Goal: Check status: Check status

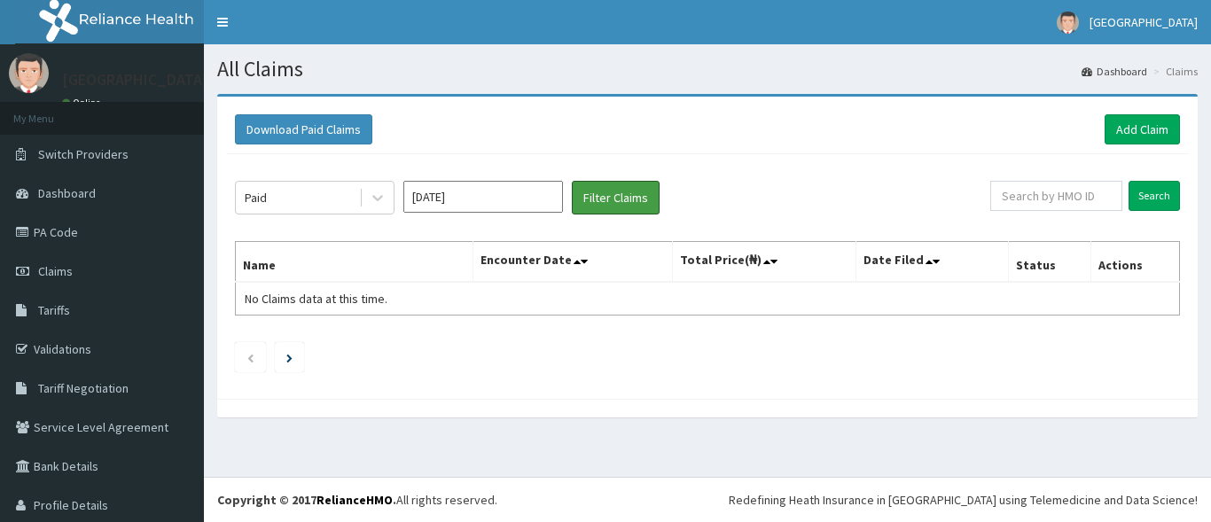
click at [602, 194] on button "Filter Claims" at bounding box center [616, 198] width 88 height 34
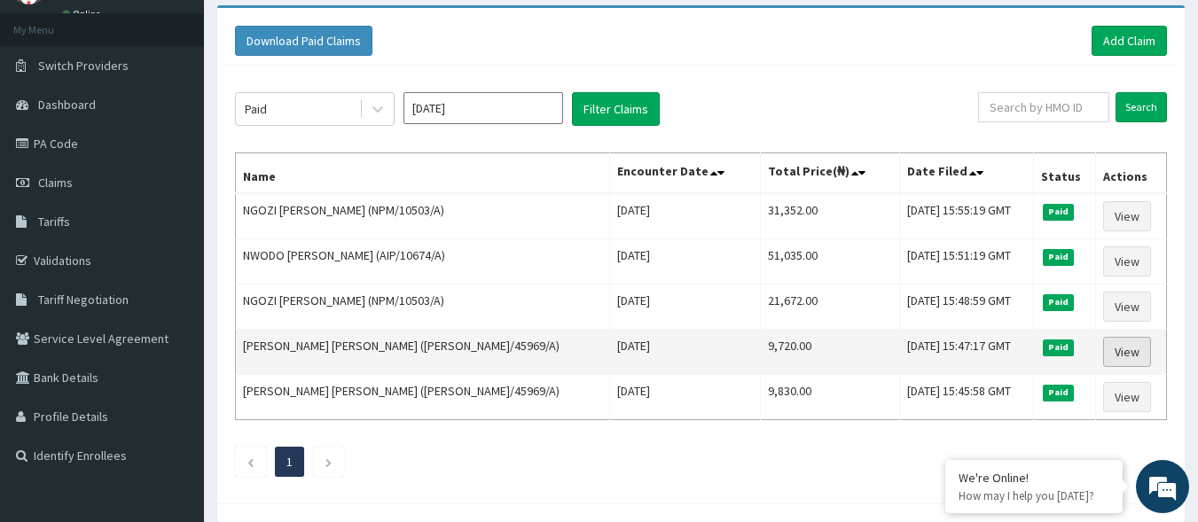
click at [1121, 354] on link "View" at bounding box center [1127, 352] width 48 height 30
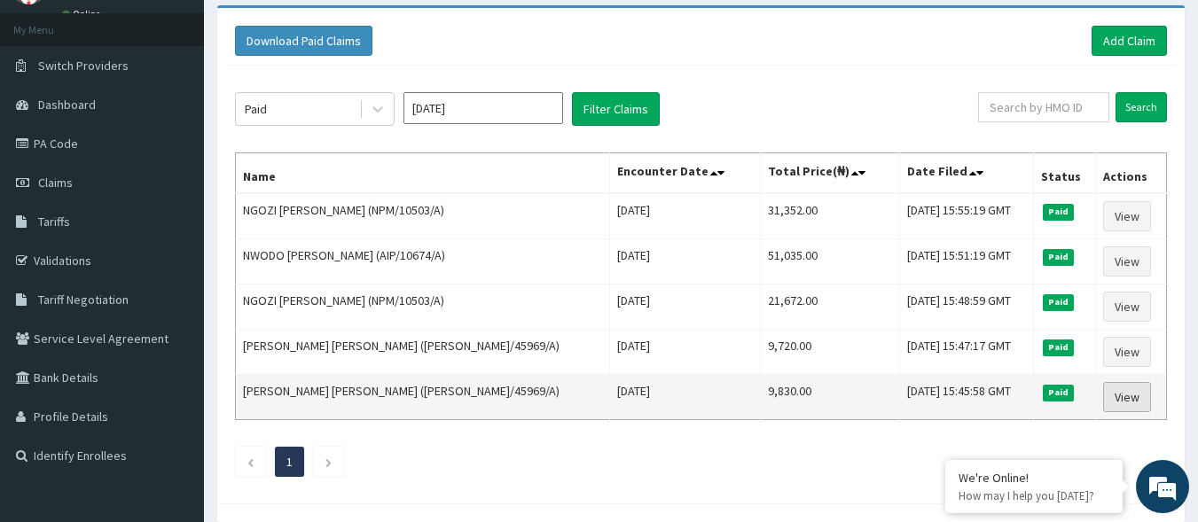
click at [1129, 396] on link "View" at bounding box center [1127, 397] width 48 height 30
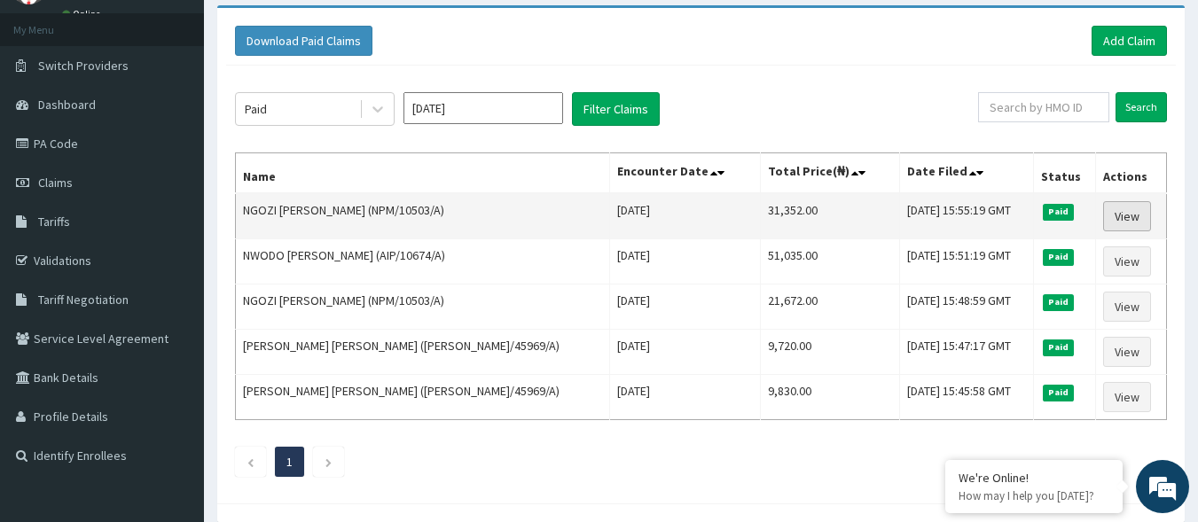
click at [1139, 219] on link "View" at bounding box center [1127, 216] width 48 height 30
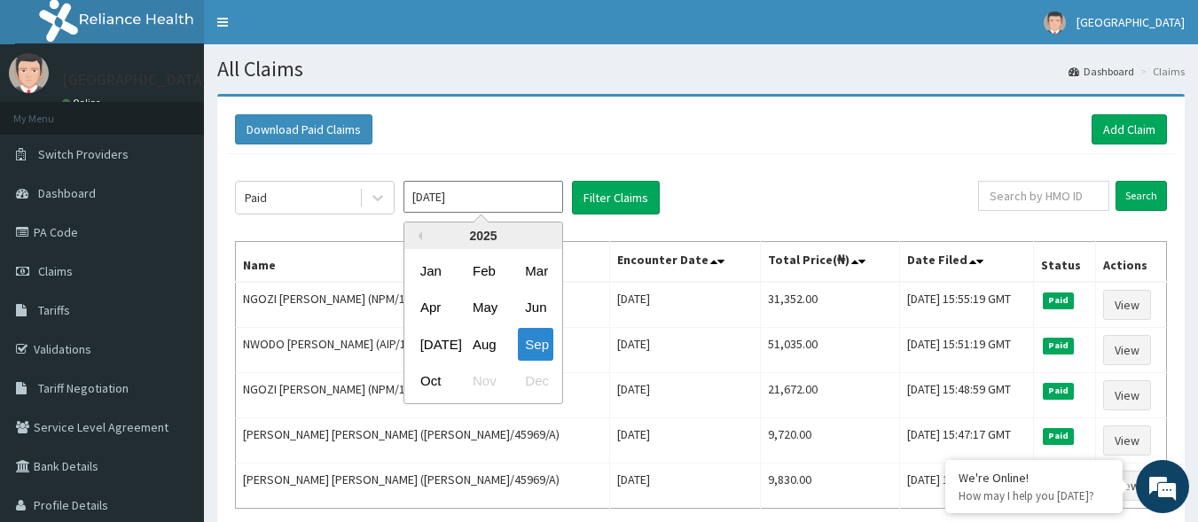
click at [536, 201] on input "Sep 2025" at bounding box center [484, 197] width 160 height 32
click at [480, 344] on div "Aug" at bounding box center [483, 344] width 35 height 33
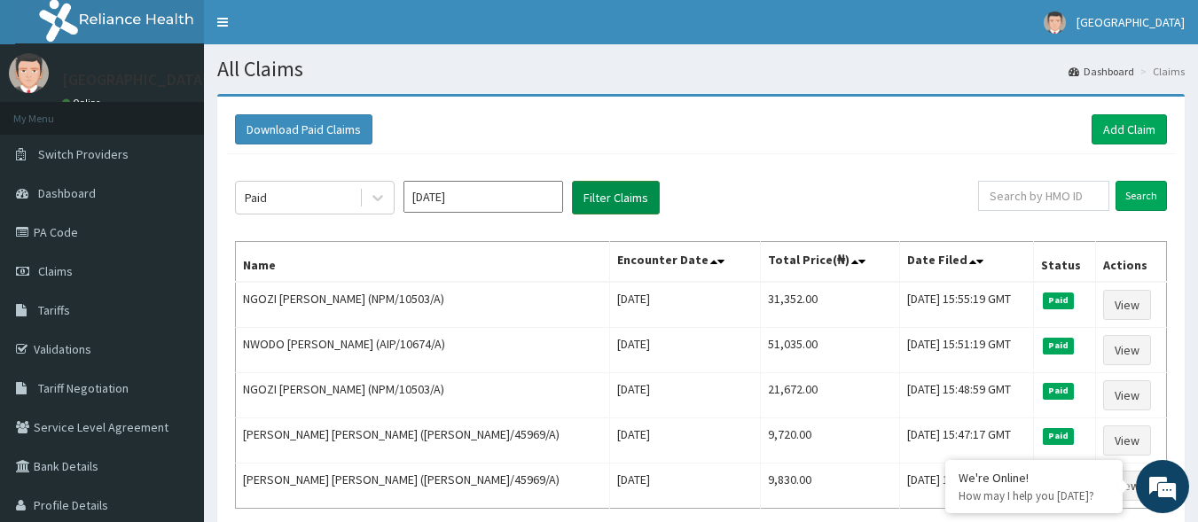
click at [633, 207] on button "Filter Claims" at bounding box center [616, 198] width 88 height 34
click at [779, 149] on div "Download Paid Claims Add Claim" at bounding box center [701, 130] width 950 height 49
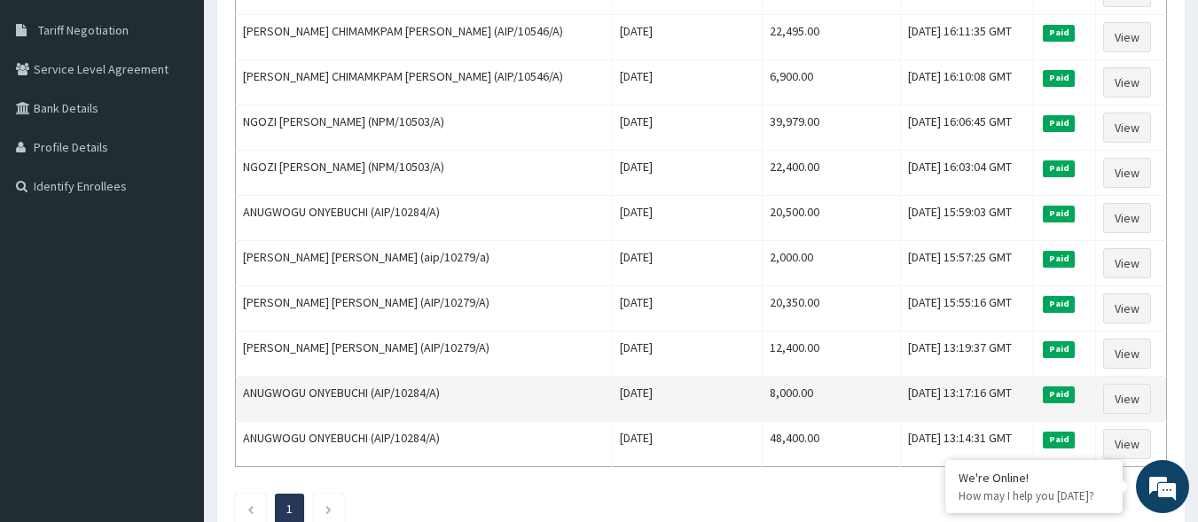
scroll to position [393, 0]
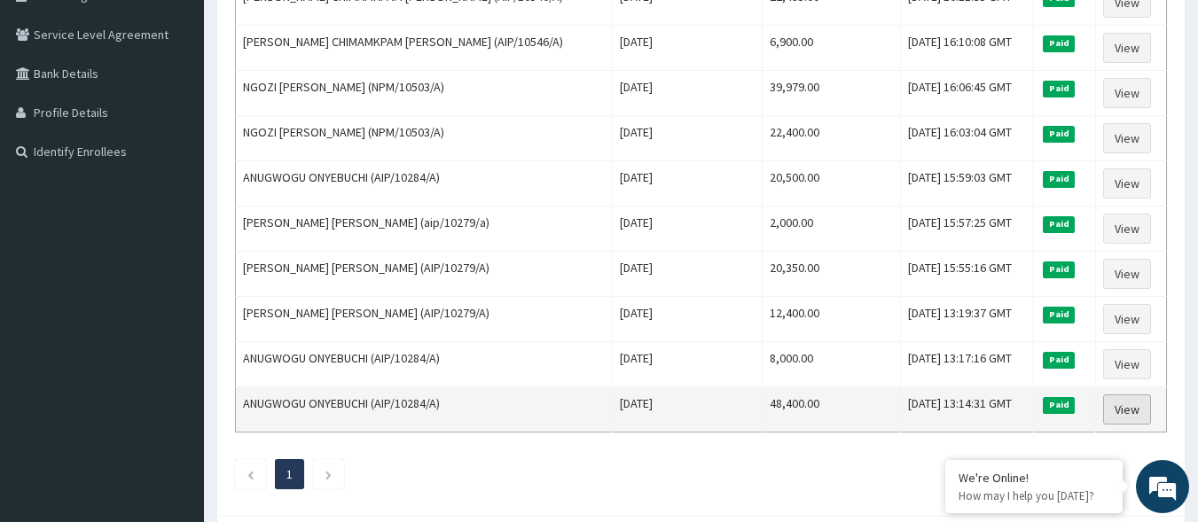
click at [1119, 405] on link "View" at bounding box center [1127, 410] width 48 height 30
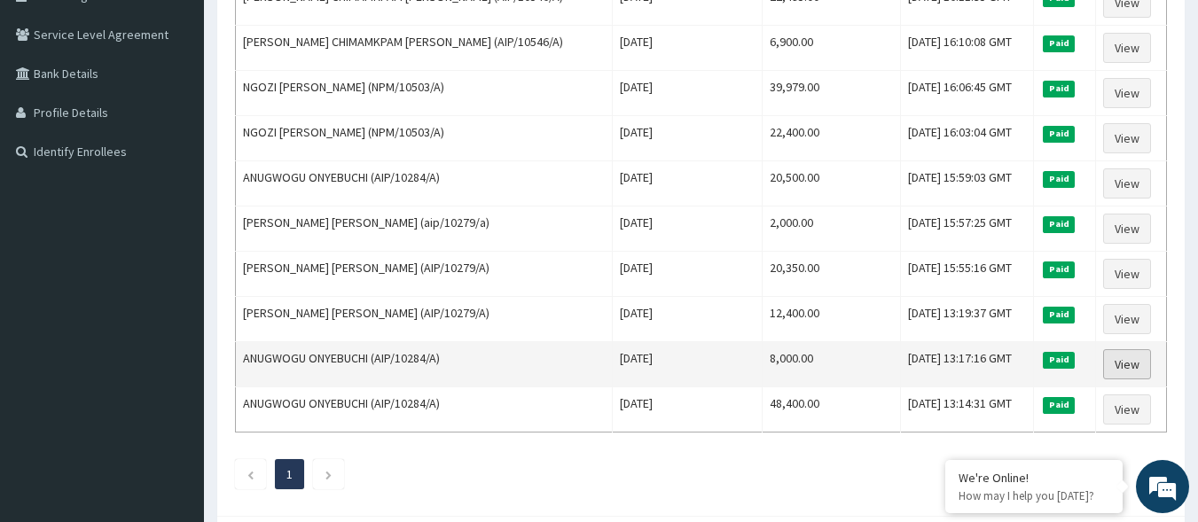
click at [1105, 361] on link "View" at bounding box center [1127, 364] width 48 height 30
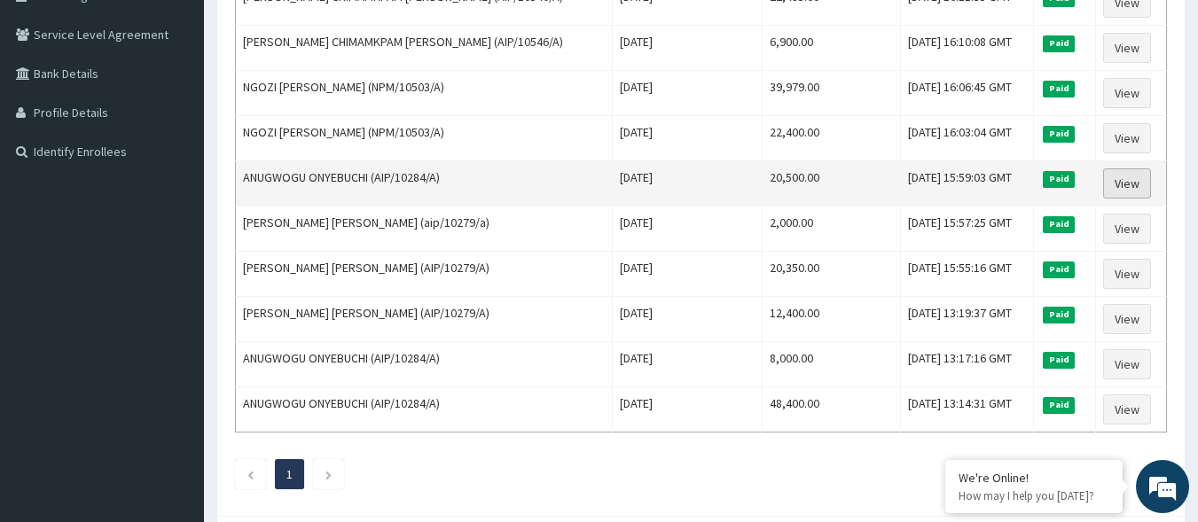
click at [1121, 181] on link "View" at bounding box center [1127, 184] width 48 height 30
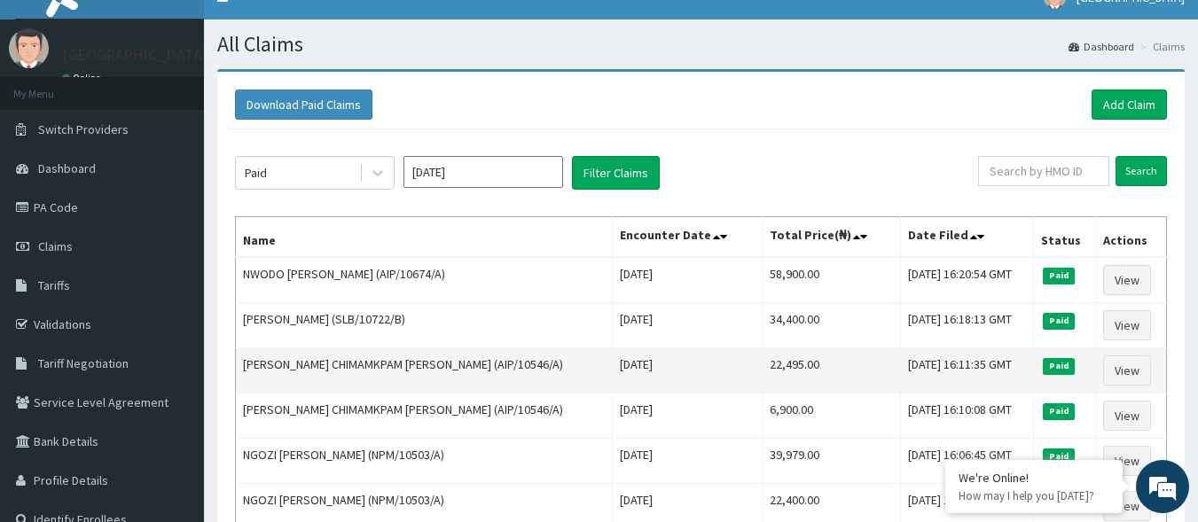
scroll to position [0, 0]
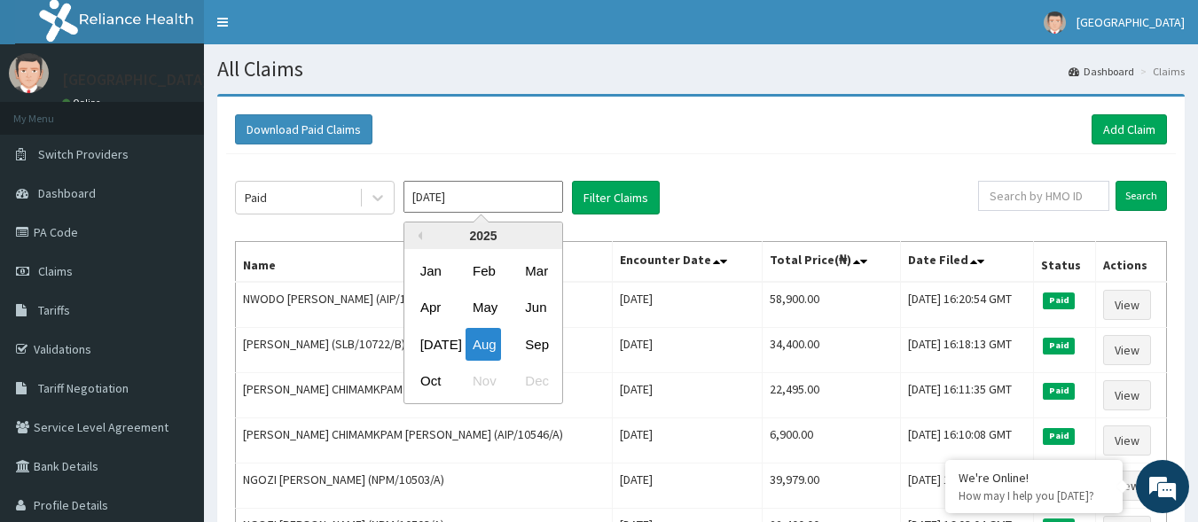
click at [479, 200] on input "Aug 2025" at bounding box center [484, 197] width 160 height 32
click at [441, 312] on div "Apr" at bounding box center [430, 308] width 35 height 33
type input "Apr 2025"
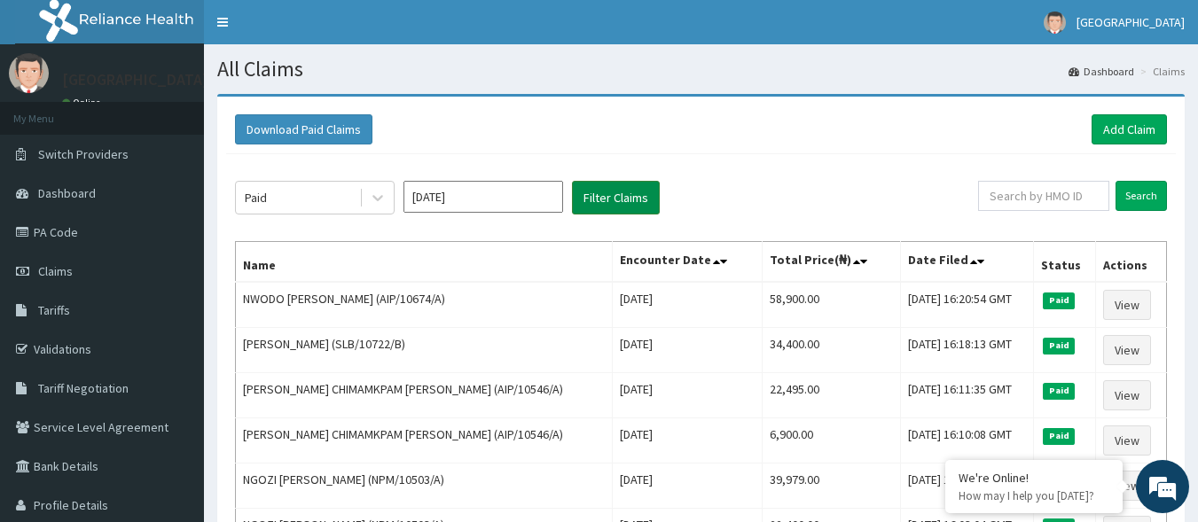
click at [608, 201] on button "Filter Claims" at bounding box center [616, 198] width 88 height 34
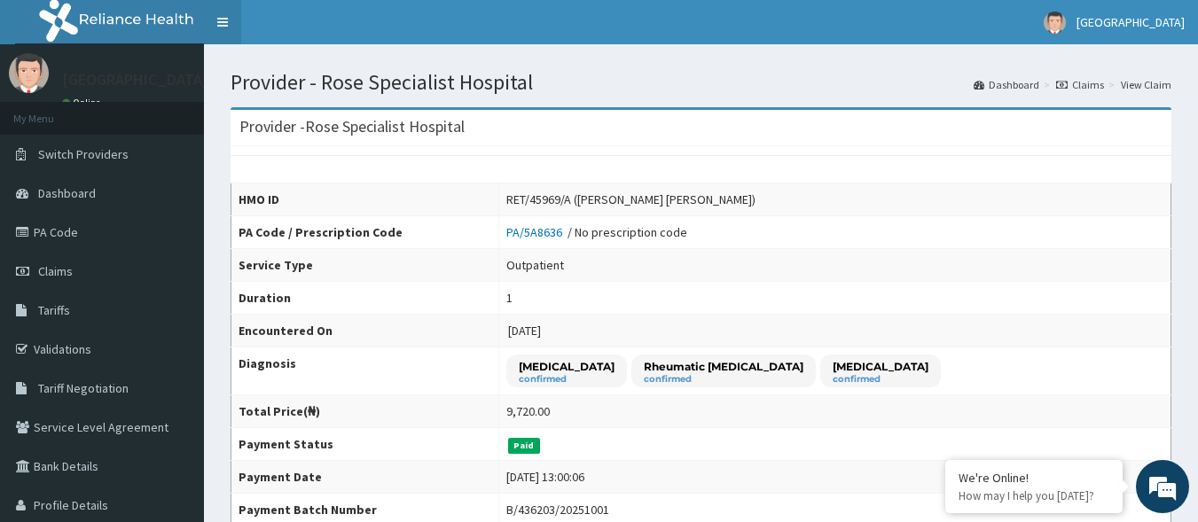
click at [232, 27] on link "Toggle navigation" at bounding box center [222, 22] width 37 height 44
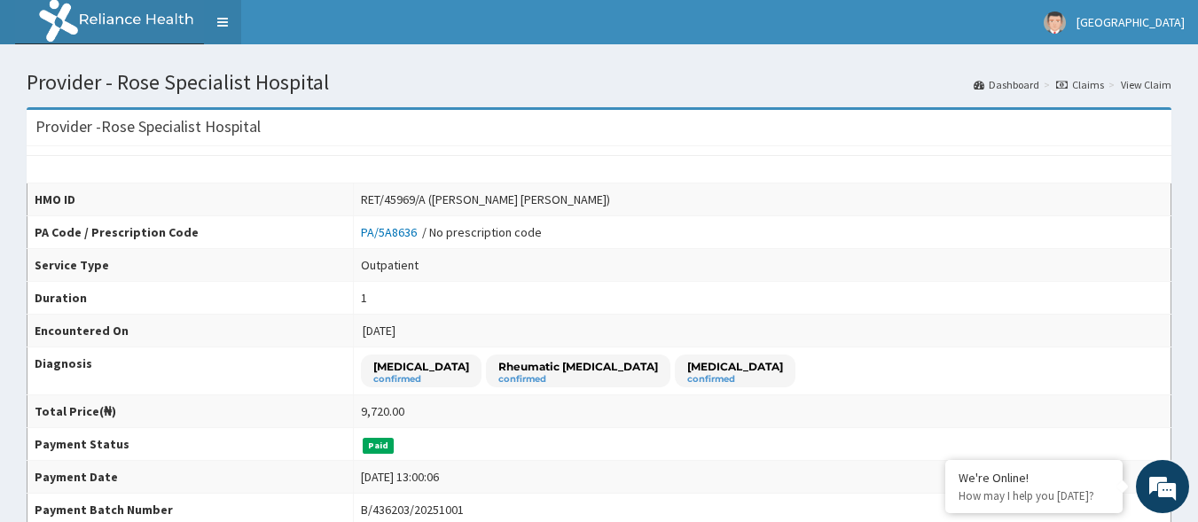
click at [226, 29] on link "Toggle navigation" at bounding box center [222, 22] width 37 height 44
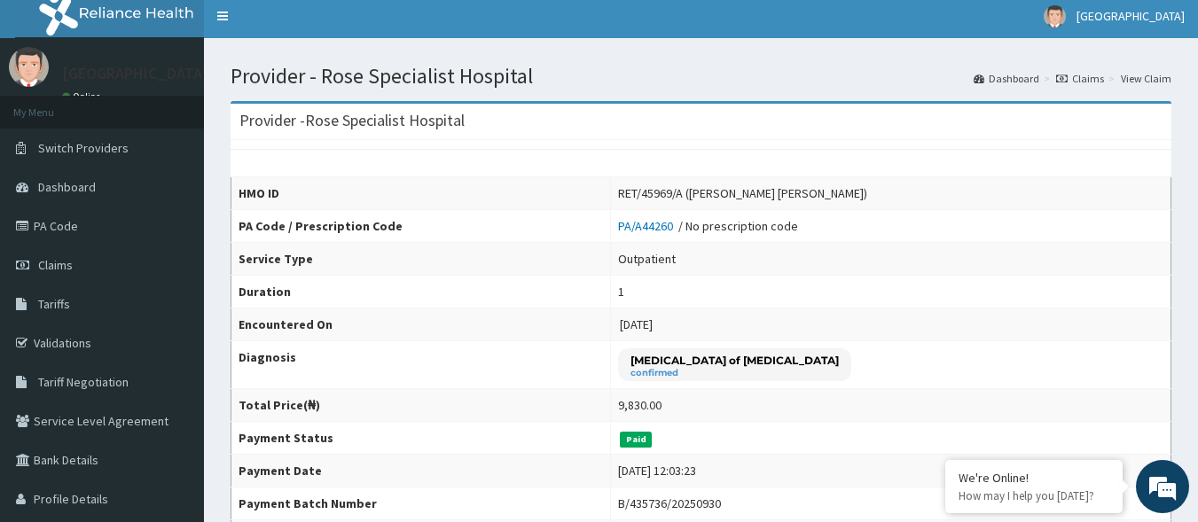
scroll to position [4, 0]
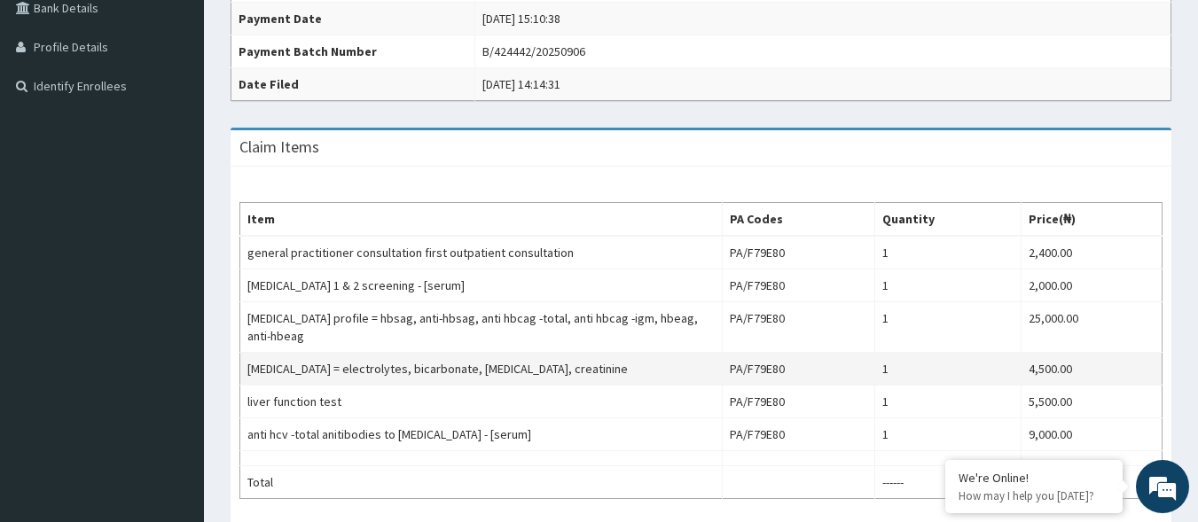
scroll to position [443, 0]
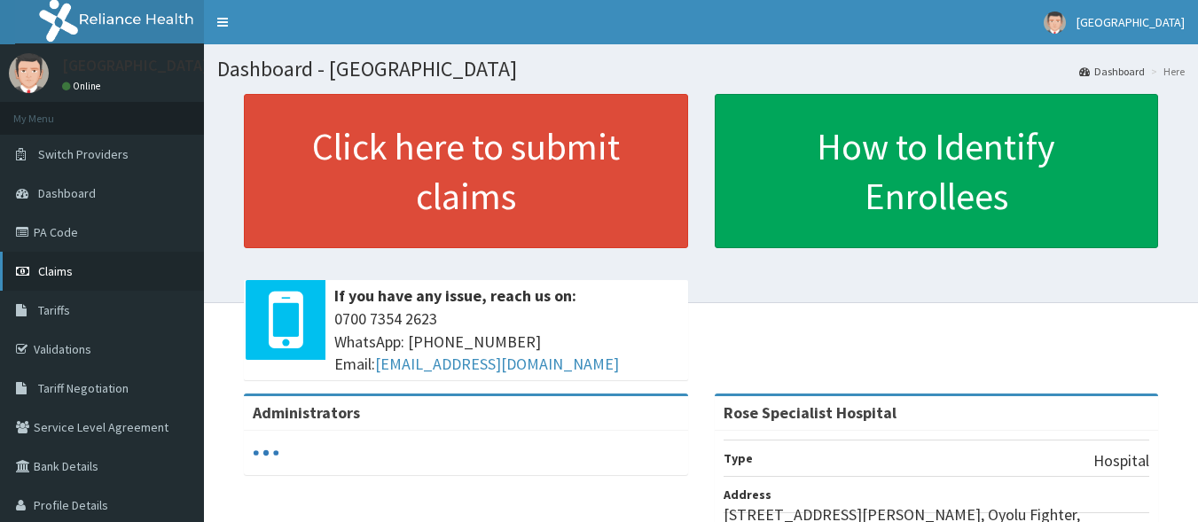
click at [75, 281] on link "Claims" at bounding box center [102, 271] width 204 height 39
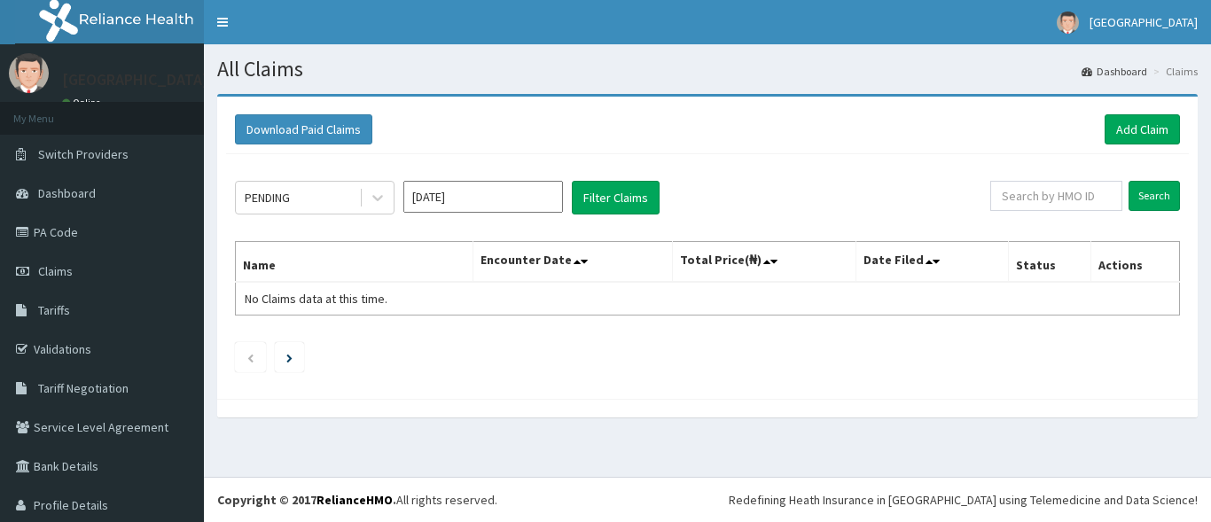
click at [506, 199] on input "[DATE]" at bounding box center [484, 197] width 160 height 32
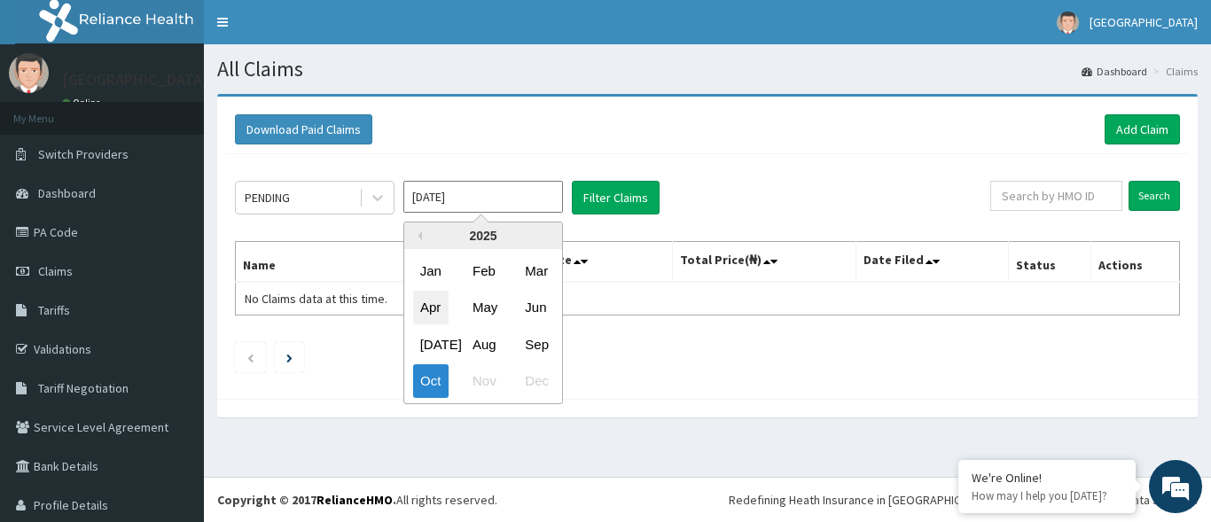
click at [440, 310] on div "Apr" at bounding box center [430, 308] width 35 height 33
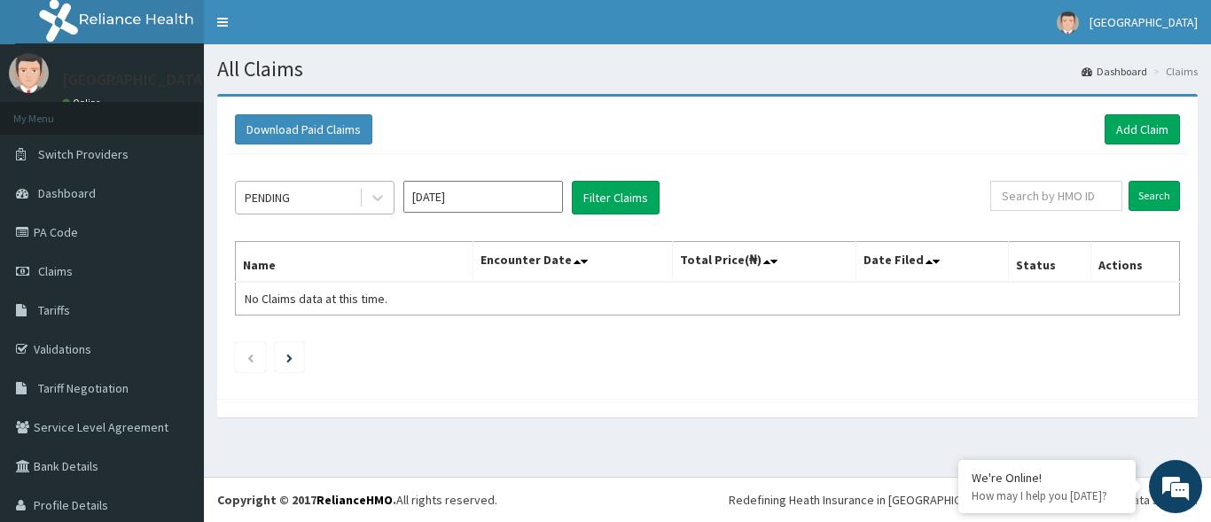
click at [346, 208] on div "PENDING" at bounding box center [297, 198] width 123 height 28
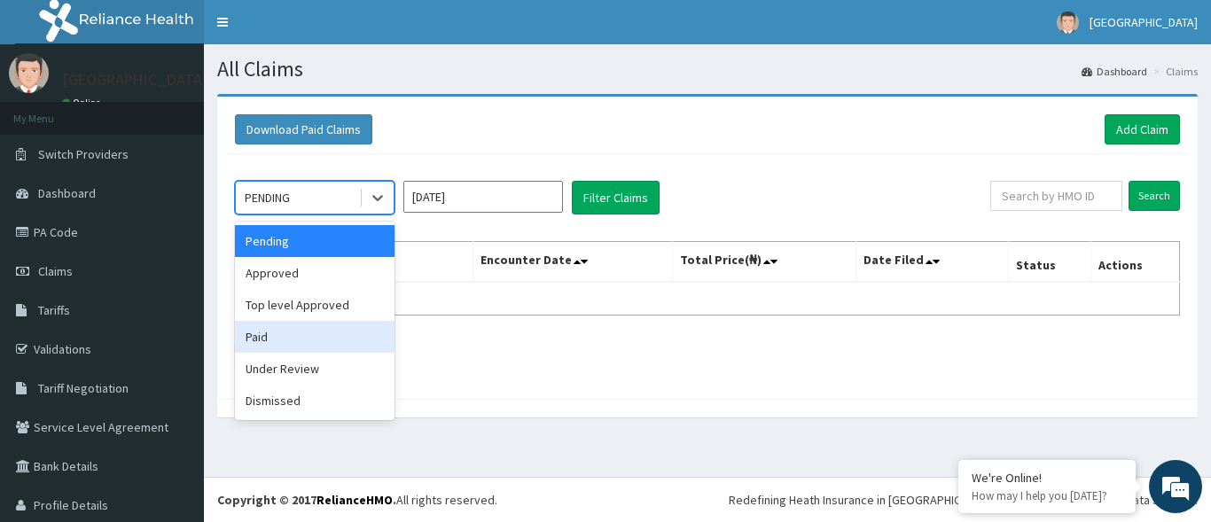
click at [313, 351] on div "Paid" at bounding box center [315, 337] width 160 height 32
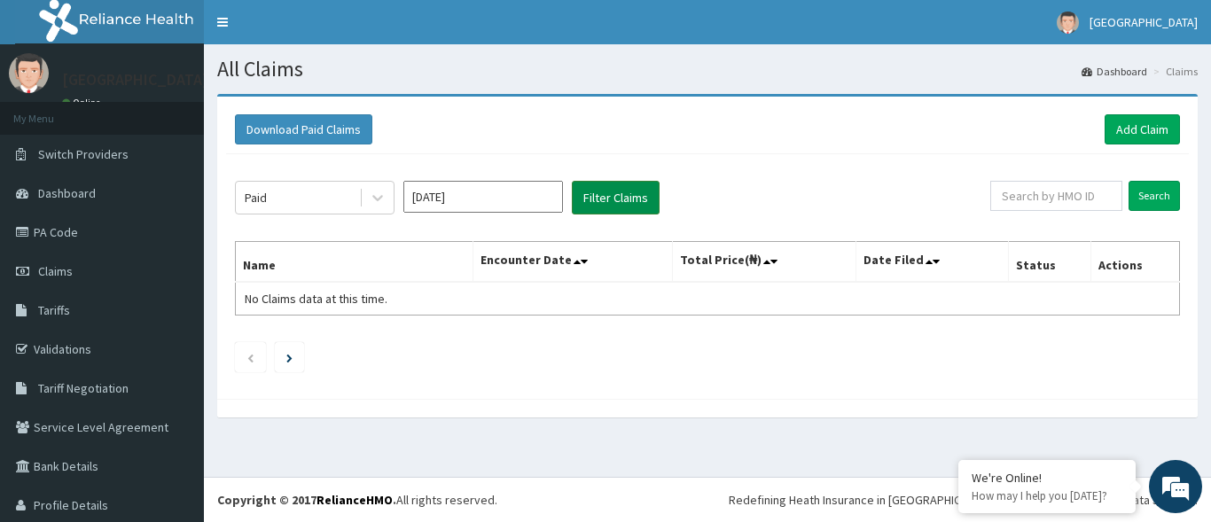
click at [632, 197] on button "Filter Claims" at bounding box center [616, 198] width 88 height 34
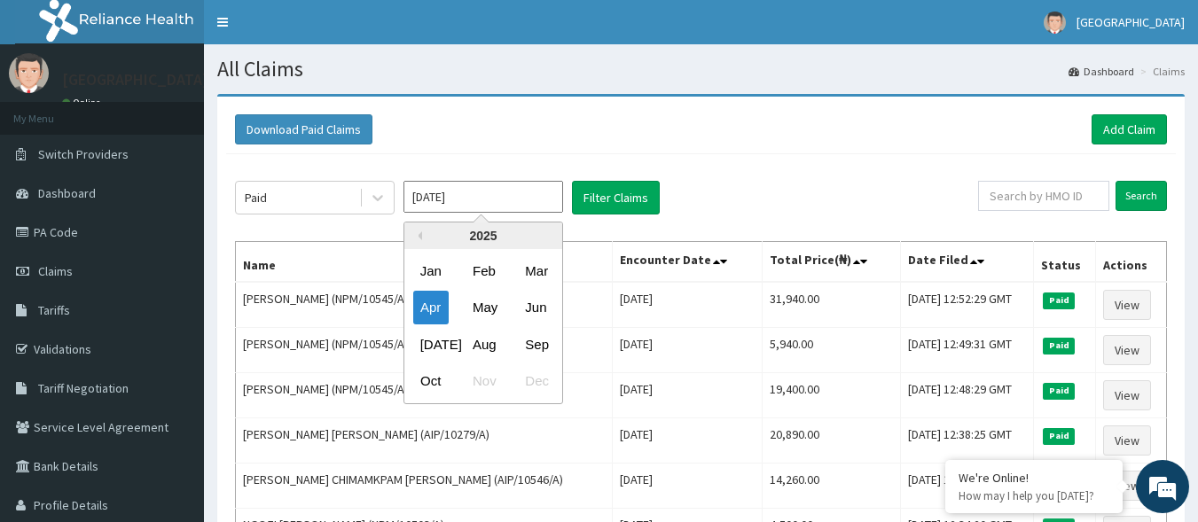
click at [448, 200] on input "Apr 2025" at bounding box center [484, 197] width 160 height 32
click at [537, 266] on div "Mar" at bounding box center [535, 271] width 35 height 33
type input "Mar 2025"
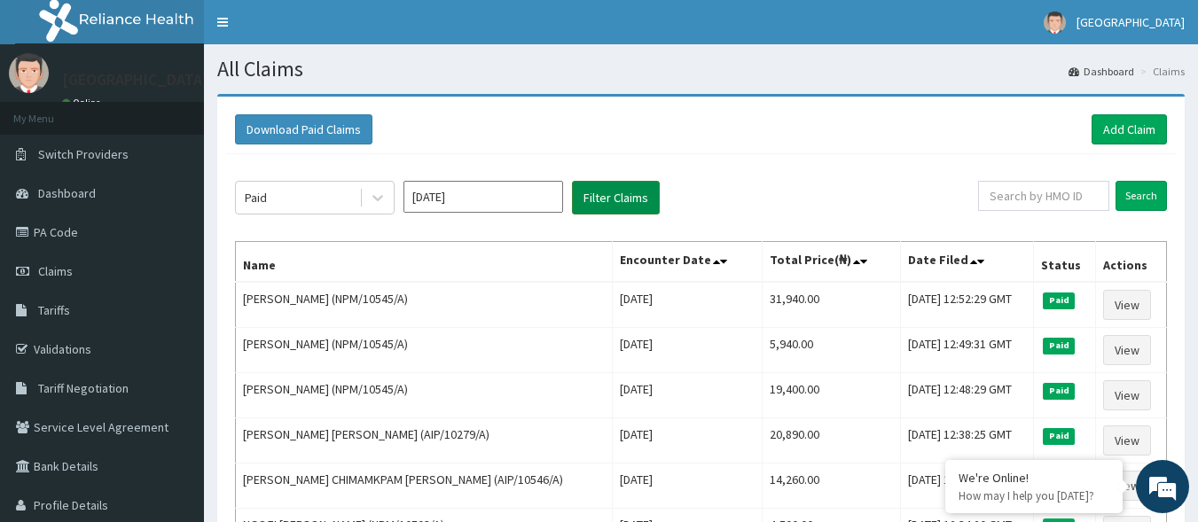
click at [610, 200] on button "Filter Claims" at bounding box center [616, 198] width 88 height 34
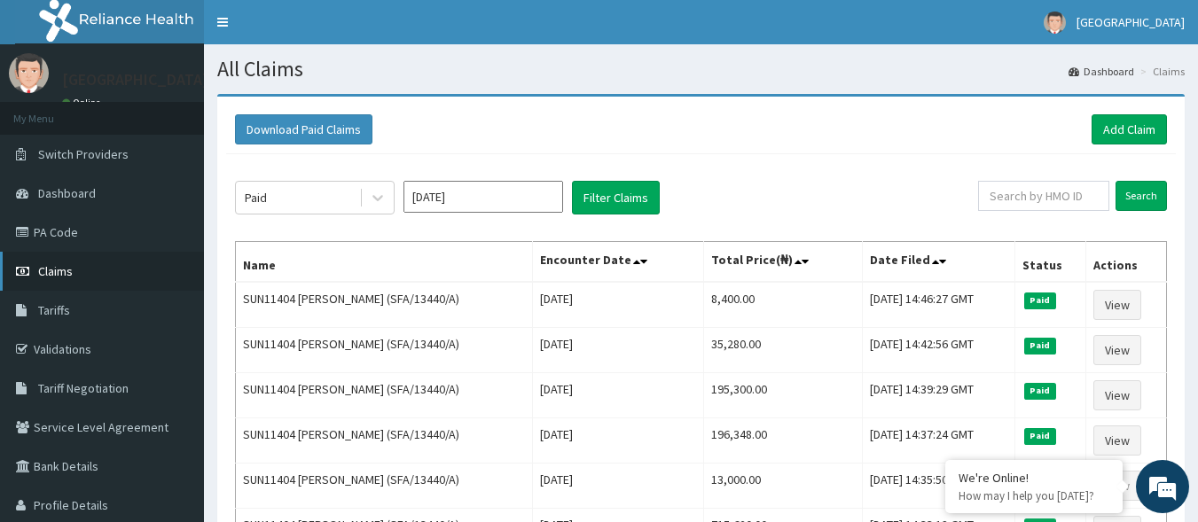
click at [128, 270] on link "Claims" at bounding box center [102, 271] width 204 height 39
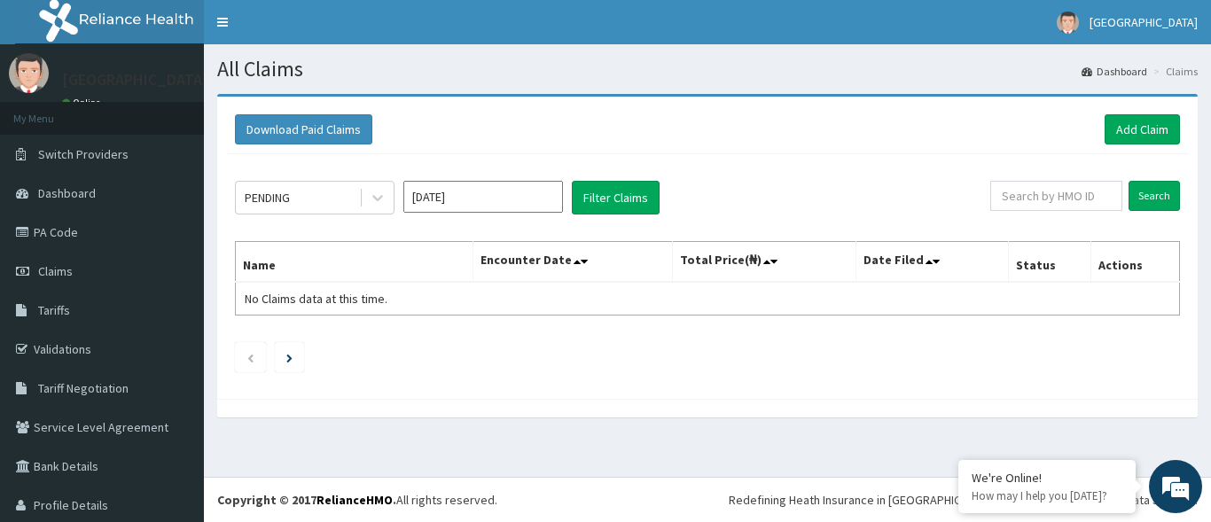
click at [650, 112] on div "Download Paid Claims Add Claim" at bounding box center [707, 130] width 963 height 49
